Goal: Transaction & Acquisition: Purchase product/service

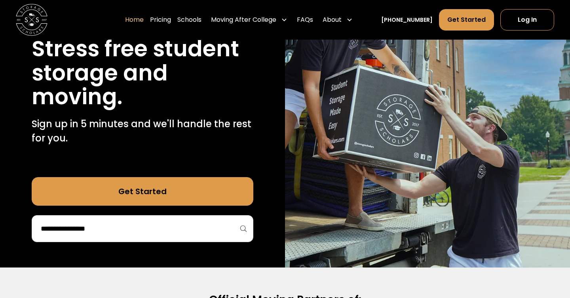
scroll to position [105, 0]
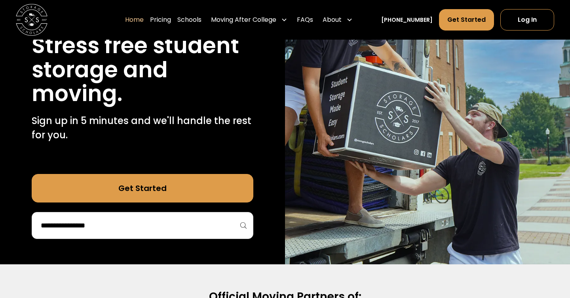
click at [173, 216] on div at bounding box center [143, 225] width 222 height 27
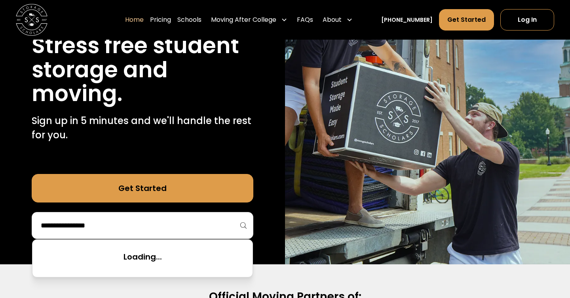
click at [170, 227] on input "search" at bounding box center [142, 224] width 205 height 13
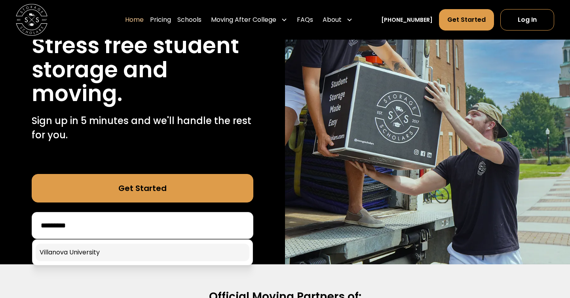
type input "*********"
click at [140, 249] on link at bounding box center [143, 251] width 214 height 17
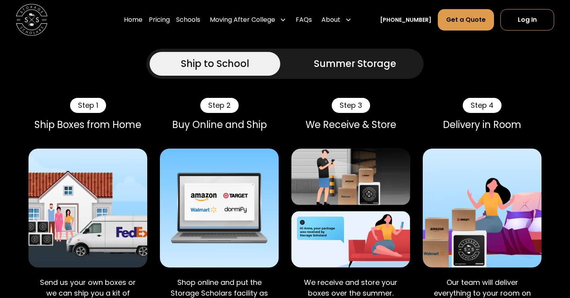
scroll to position [626, 0]
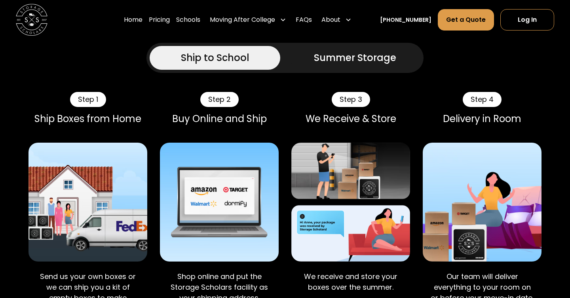
click at [330, 65] on div "Summer Storage" at bounding box center [355, 58] width 82 height 14
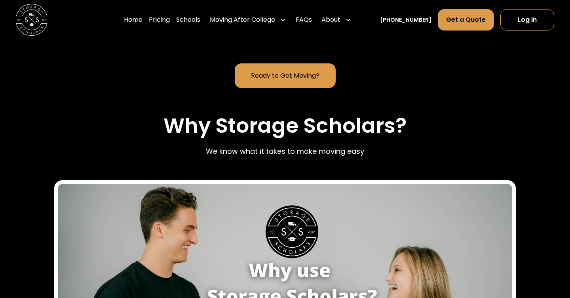
scroll to position [885, 0]
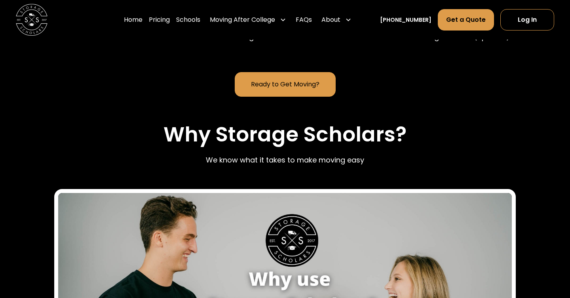
click at [313, 97] on link "Ready to Get Moving?" at bounding box center [285, 84] width 101 height 25
